Goal: Information Seeking & Learning: Understand process/instructions

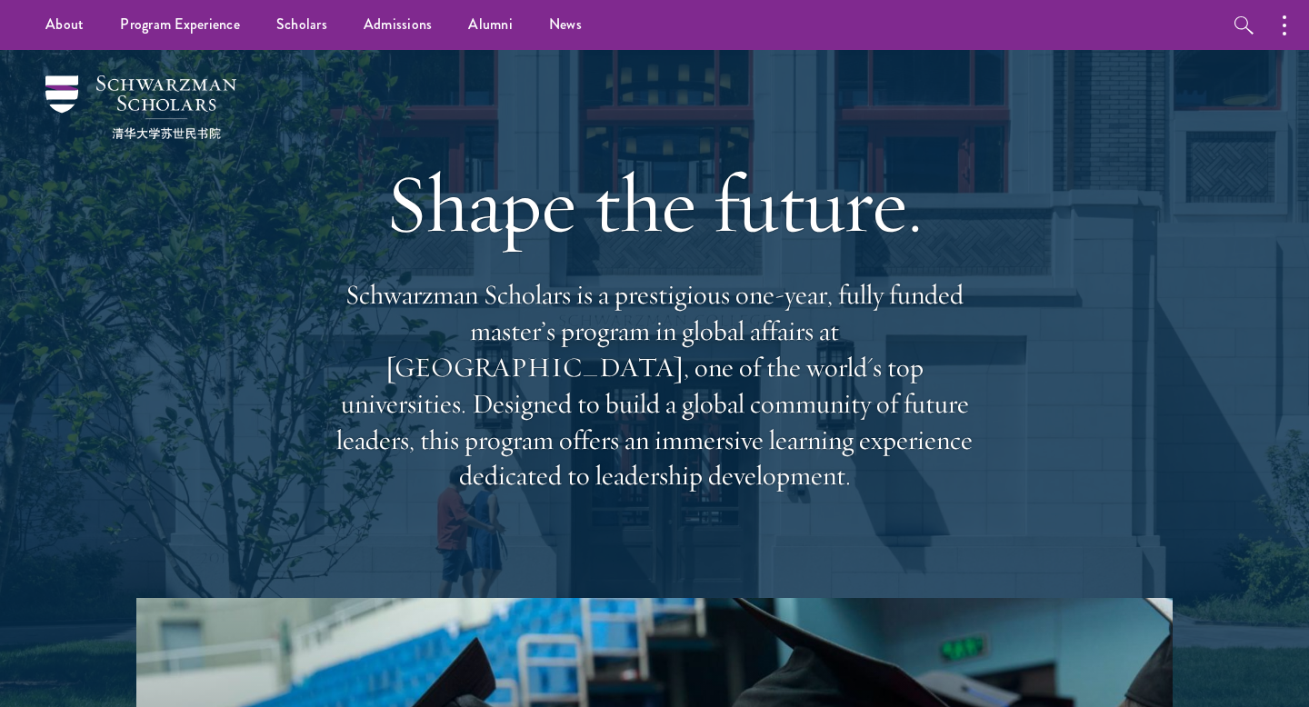
click at [1145, 109] on div "Shape the future. Schwarzman Scholars is a prestigious one-year, fully funded m…" at bounding box center [654, 324] width 1127 height 548
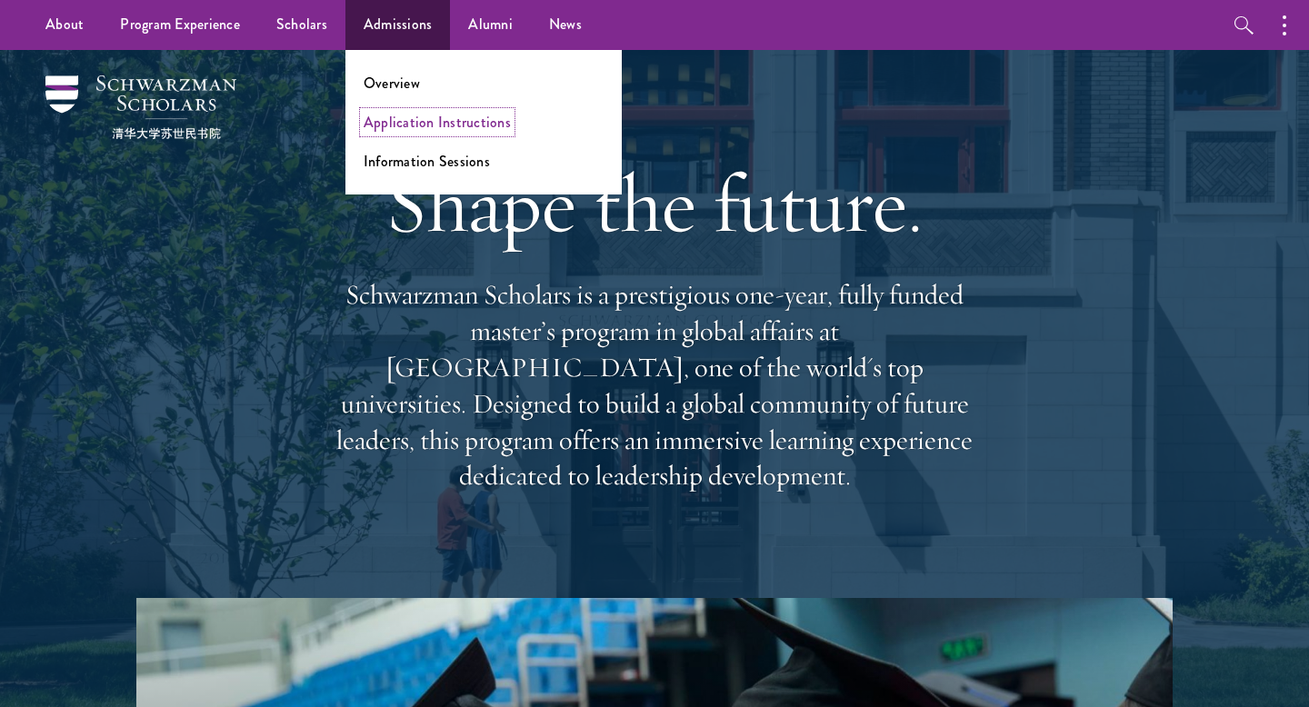
click at [374, 118] on link "Application Instructions" at bounding box center [437, 122] width 147 height 21
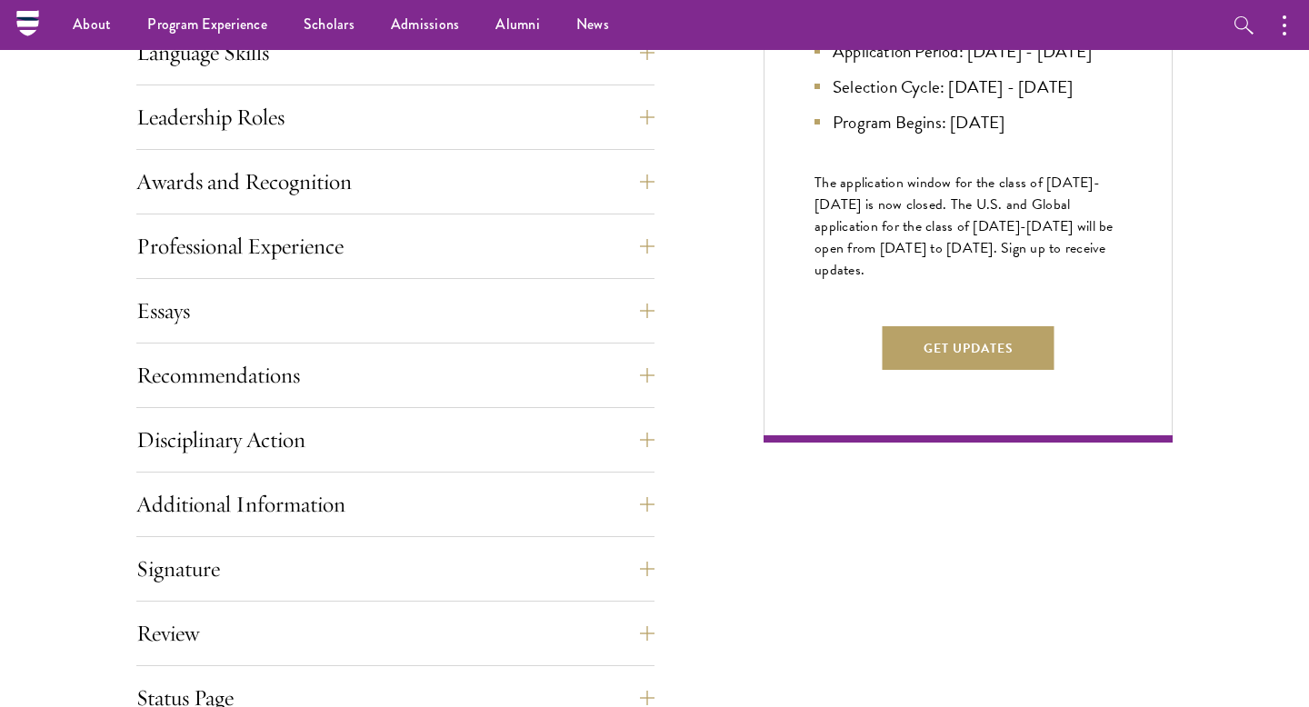
scroll to position [1015, 0]
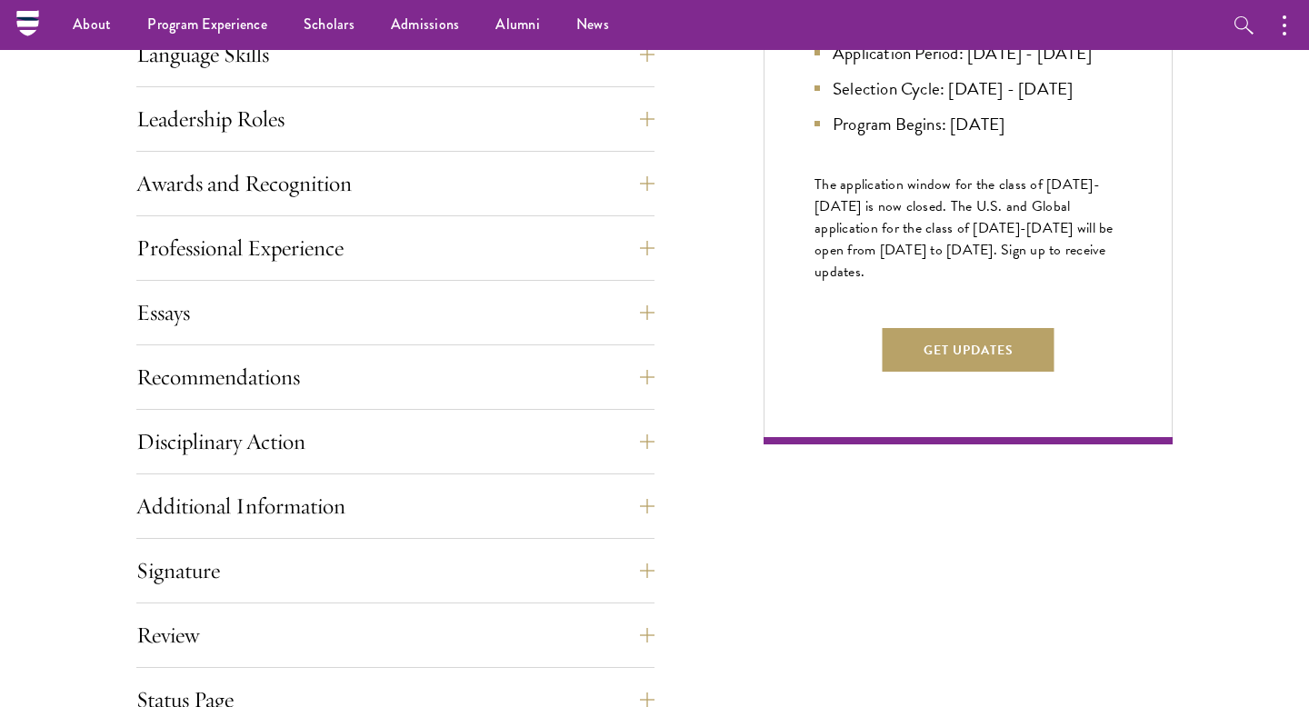
click at [725, 258] on div "Application Home Page The online application form must be completed in English.…" at bounding box center [654, 258] width 1036 height 1077
click at [1225, 35] on button "button" at bounding box center [1244, 25] width 50 height 50
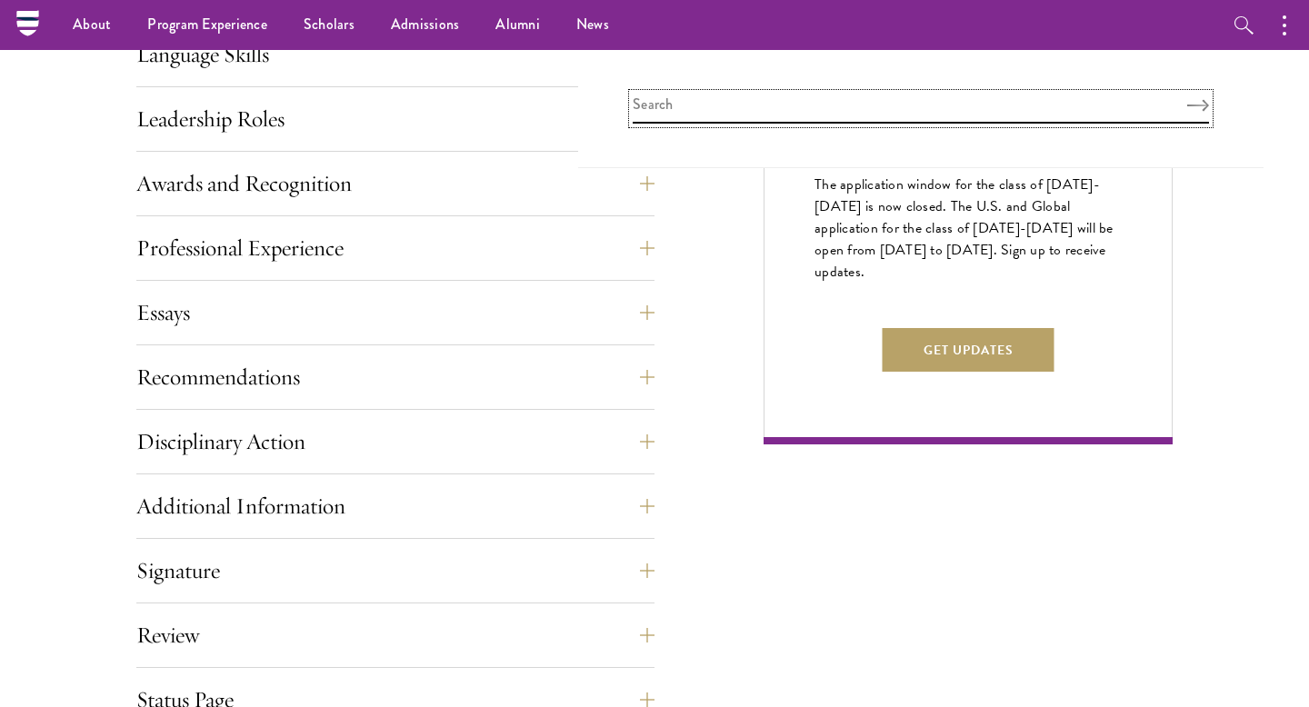
click at [1060, 98] on input "search" at bounding box center [921, 109] width 576 height 30
type input "login"
click at [1187, 99] on button "Search" at bounding box center [1198, 105] width 22 height 13
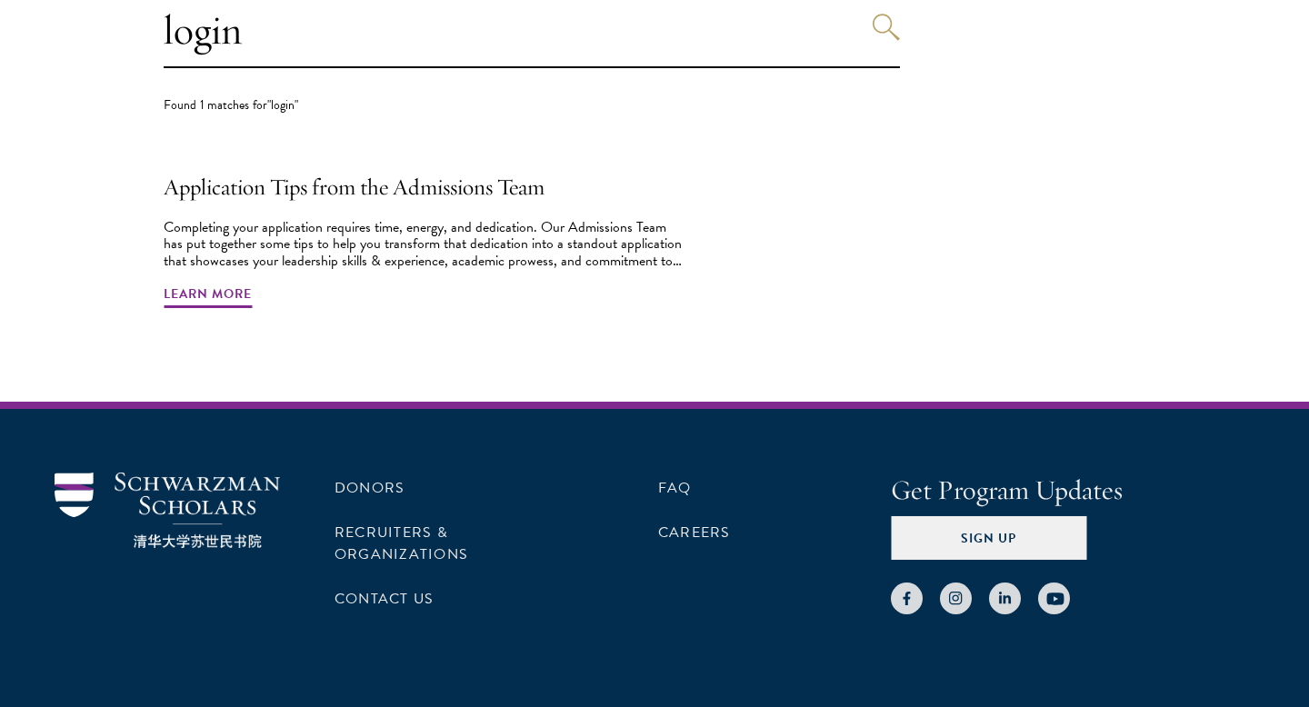
scroll to position [571, 0]
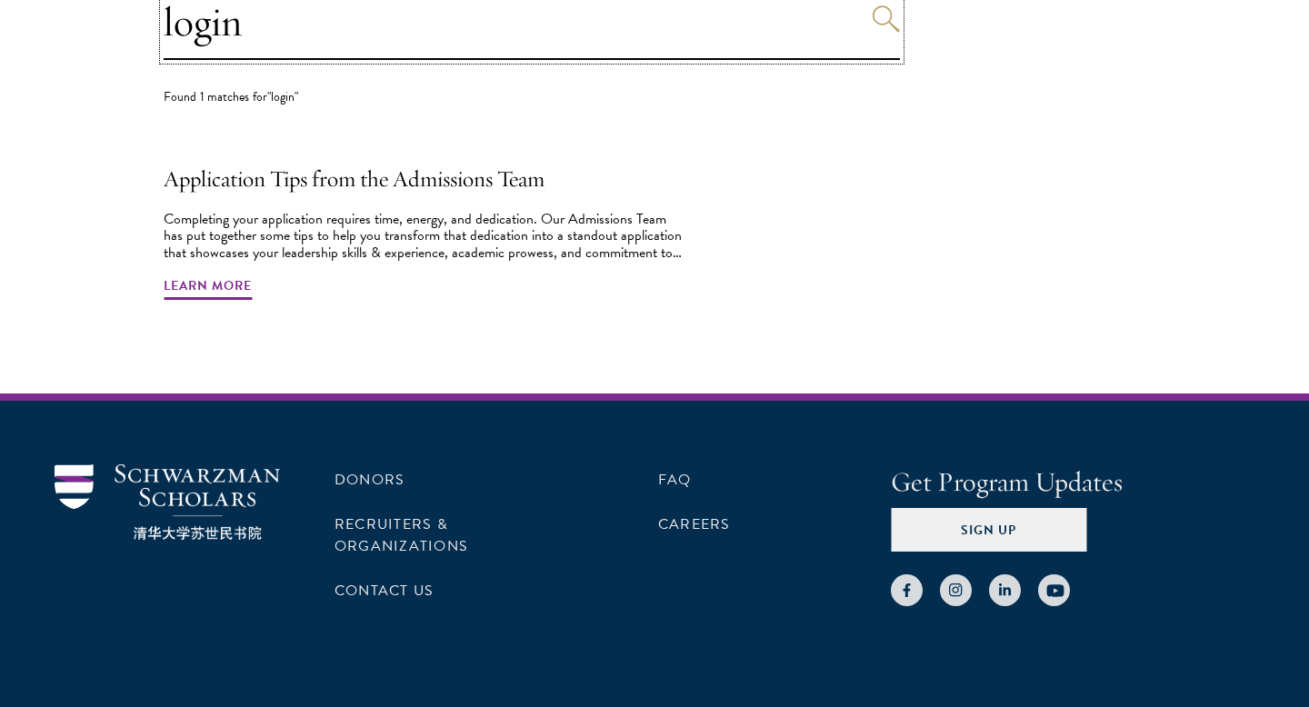
click at [456, 33] on input "login" at bounding box center [532, 22] width 736 height 75
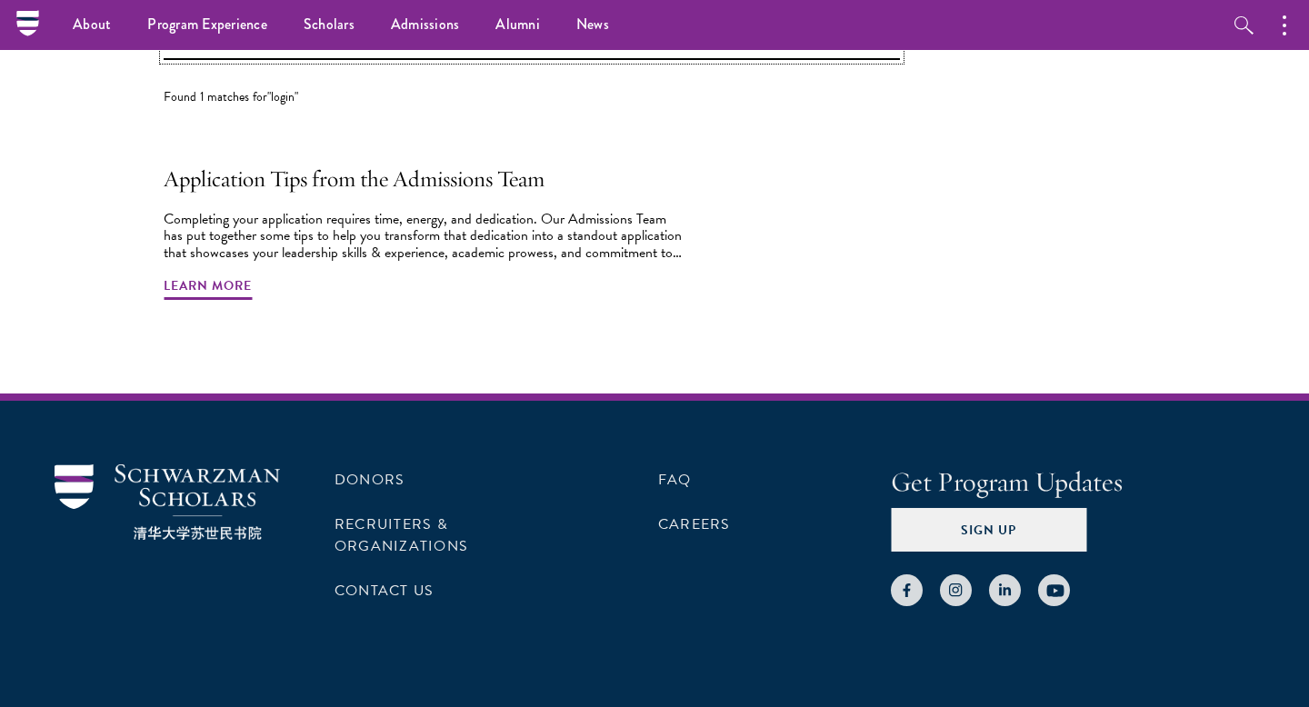
scroll to position [567, 0]
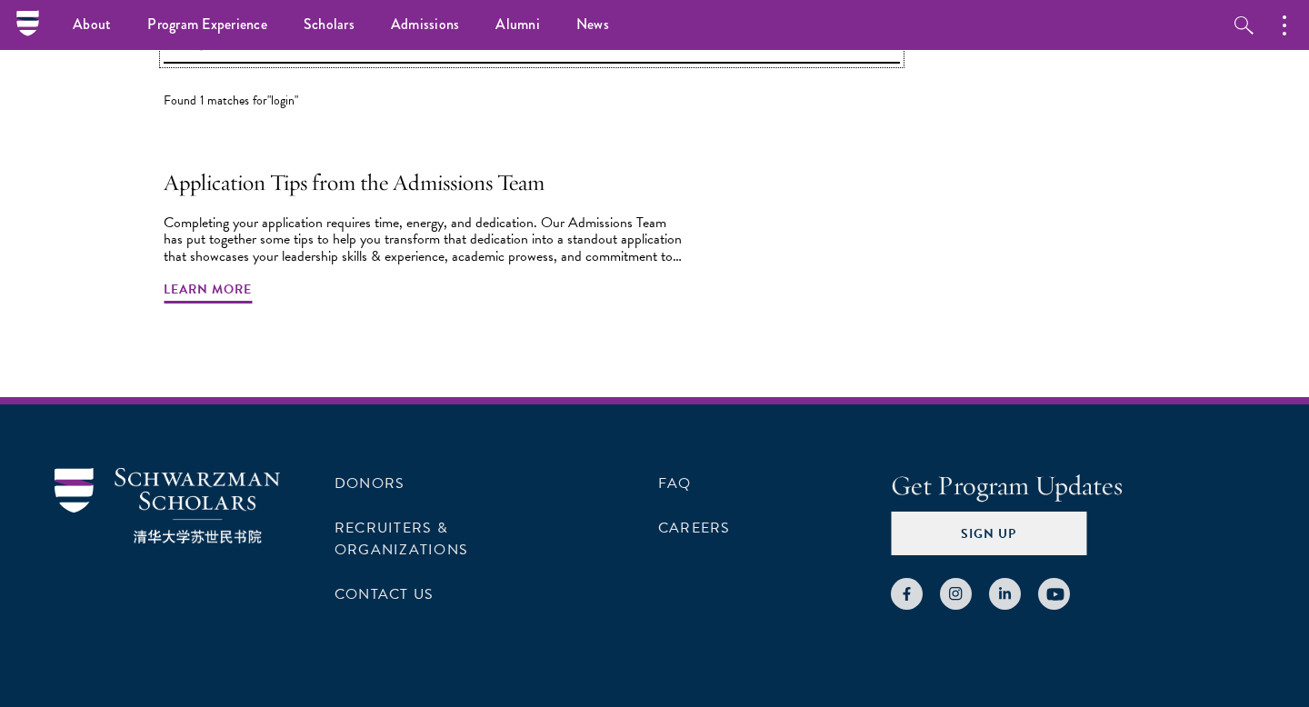
type input "log in"
click at [872, 9] on button "Search" at bounding box center [885, 22] width 27 height 27
